Goal: Find specific page/section: Find specific page/section

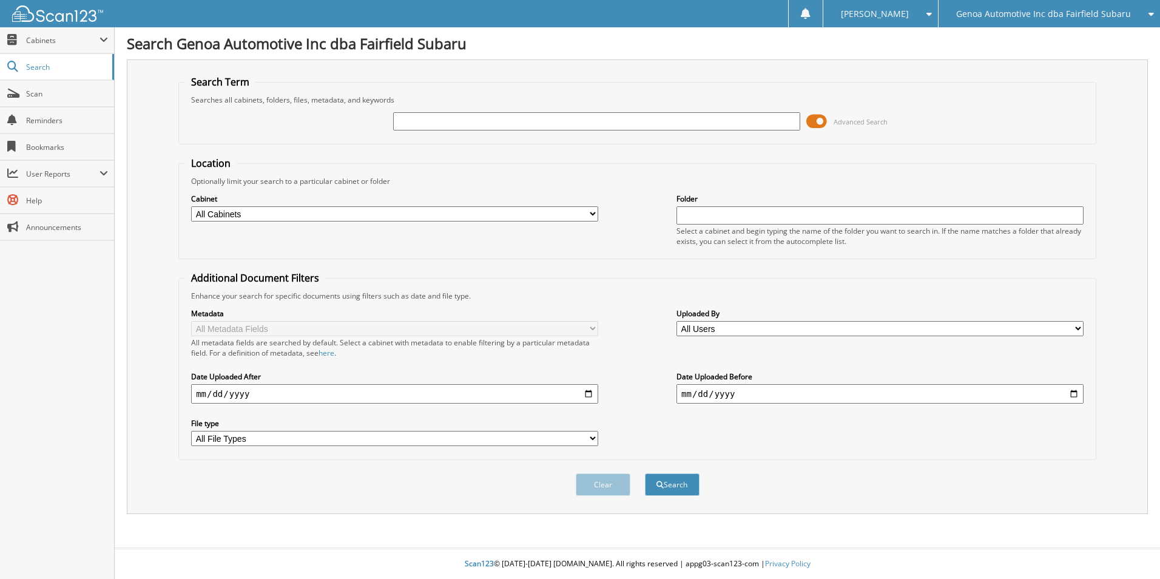
click at [589, 116] on input "text" at bounding box center [596, 121] width 407 height 18
type input "V2105"
click at [680, 490] on button "Search" at bounding box center [672, 484] width 55 height 22
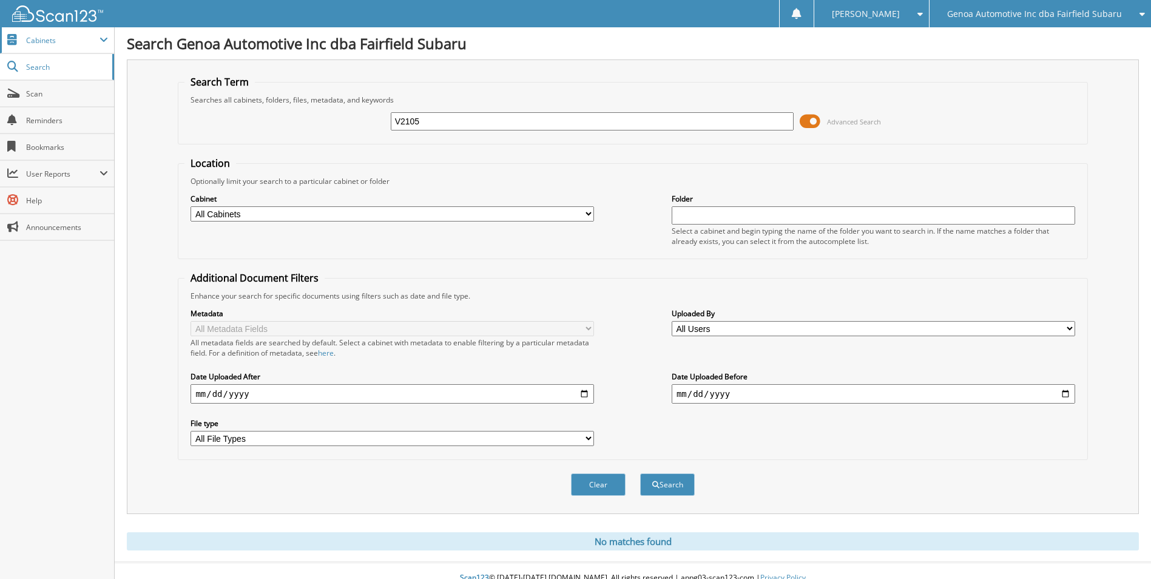
click at [42, 41] on span "Cabinets" at bounding box center [62, 40] width 73 height 10
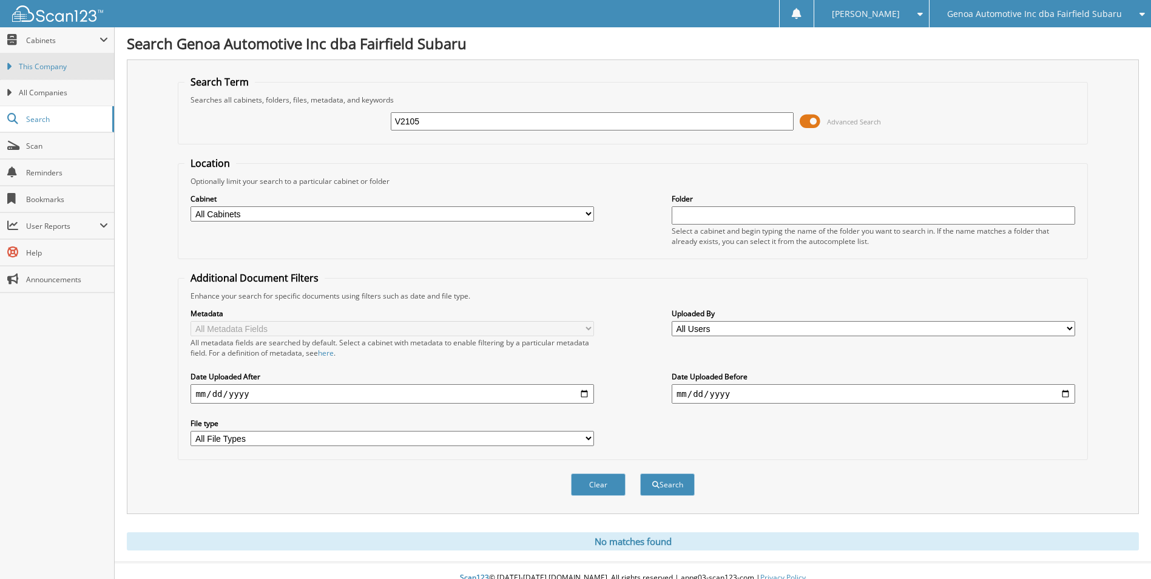
click at [52, 66] on span "This Company" at bounding box center [63, 66] width 89 height 11
